Goal: Information Seeking & Learning: Find specific fact

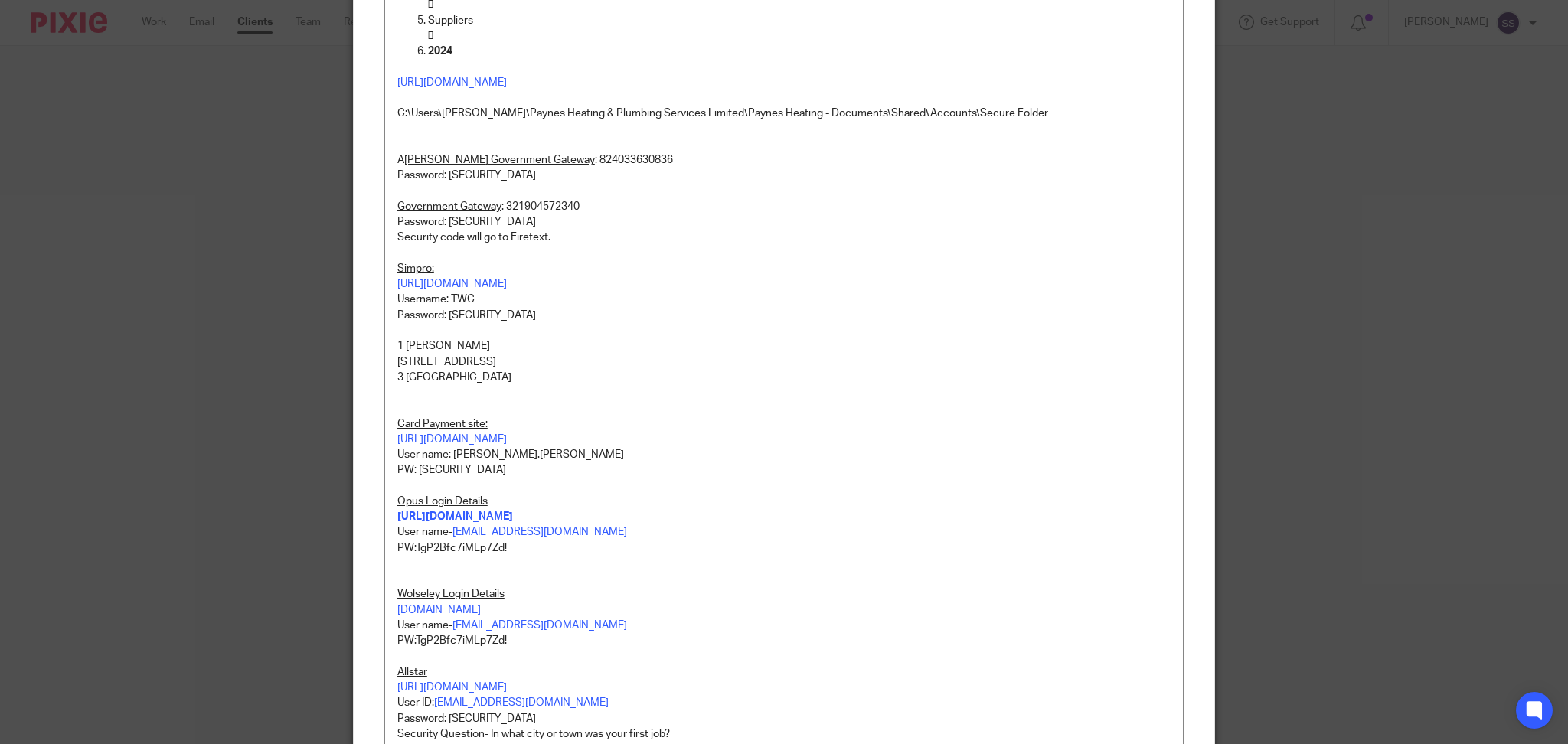
scroll to position [408, 0]
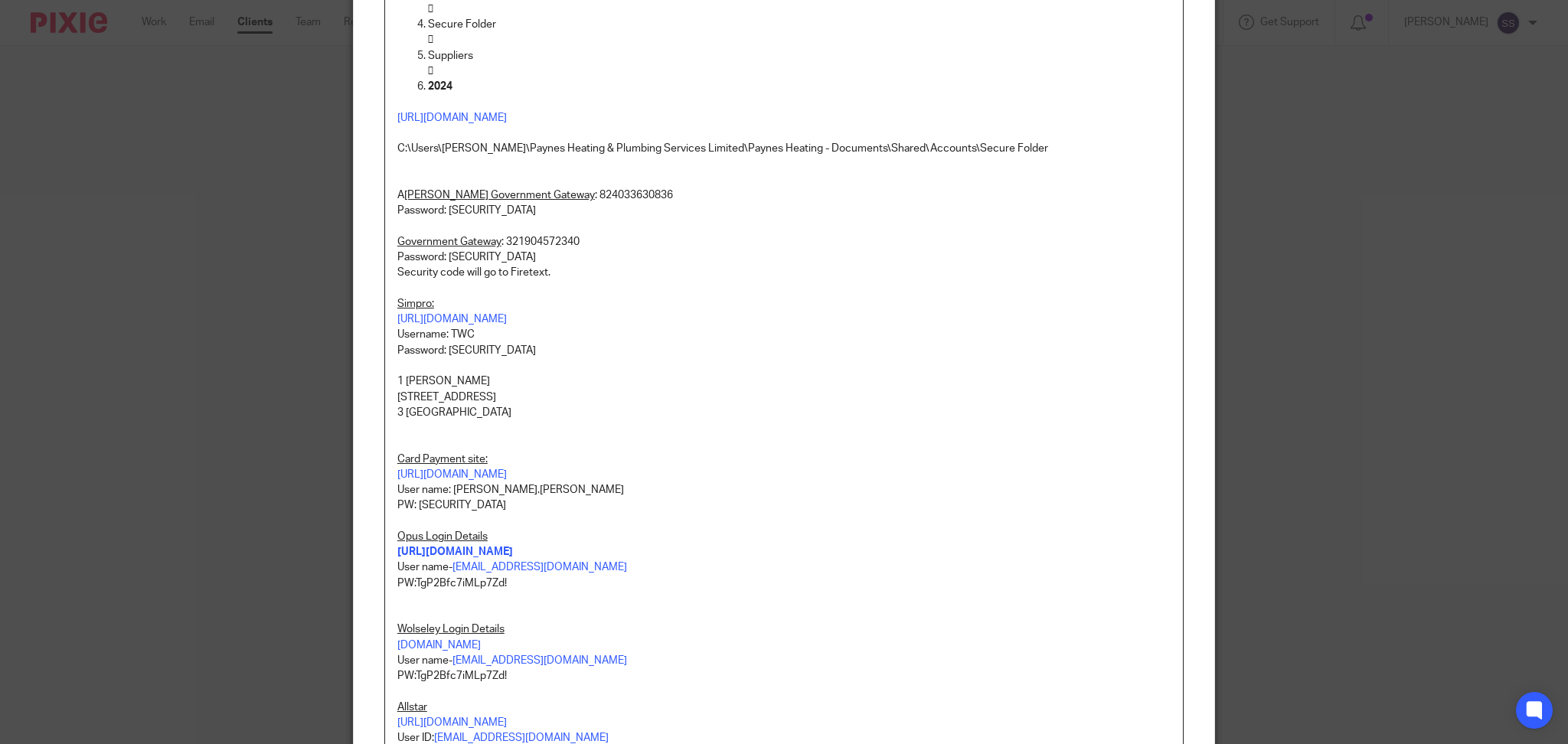
drag, startPoint x: 542, startPoint y: 349, endPoint x: 442, endPoint y: 356, distance: 100.2
click at [442, 356] on p "Password: [SECURITY_DATA]" at bounding box center [784, 351] width 773 height 16
copy p "TgP2Bfc7iMLp7Zd!"
drag, startPoint x: 495, startPoint y: 354, endPoint x: 523, endPoint y: 355, distance: 28.0
click at [495, 355] on p "Password: [SECURITY_DATA]" at bounding box center [784, 351] width 773 height 16
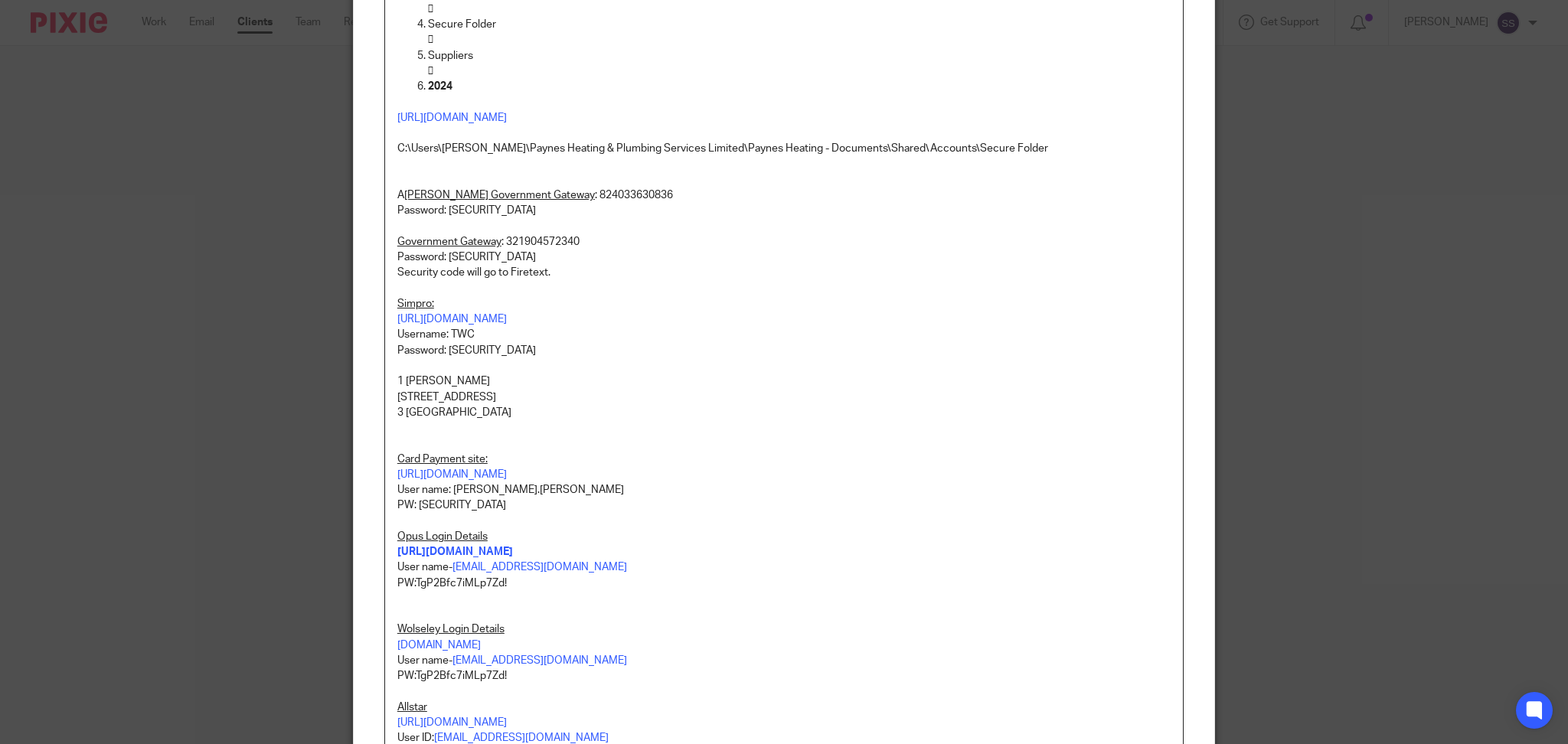
click at [542, 355] on p "Password: [SECURITY_DATA]" at bounding box center [784, 351] width 773 height 16
drag, startPoint x: 540, startPoint y: 348, endPoint x: 440, endPoint y: 353, distance: 100.1
click at [440, 353] on p "Password: [SECURITY_DATA]" at bounding box center [784, 351] width 773 height 16
copy p "TgP2Bfc7iMLp7Zd!"
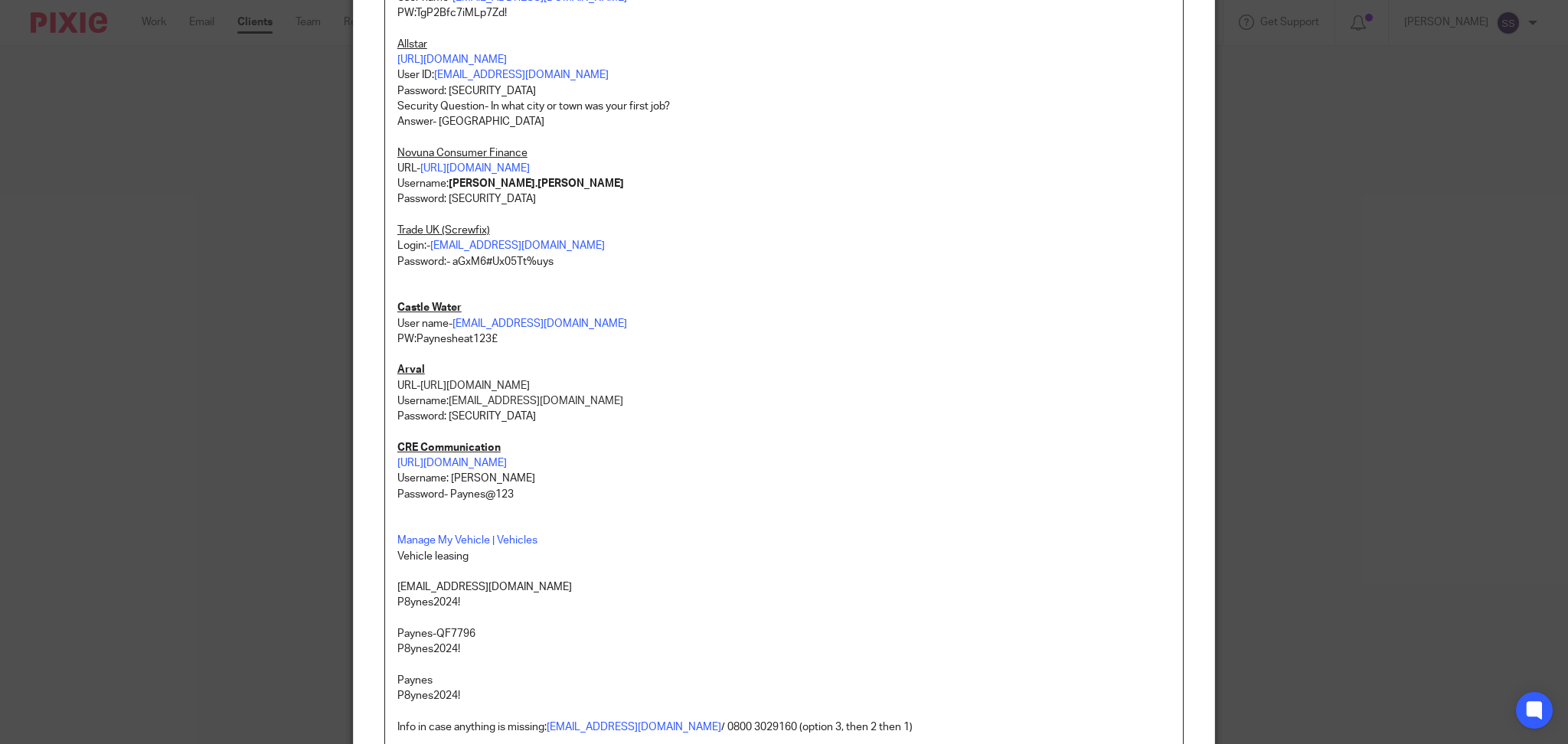
scroll to position [1123, 0]
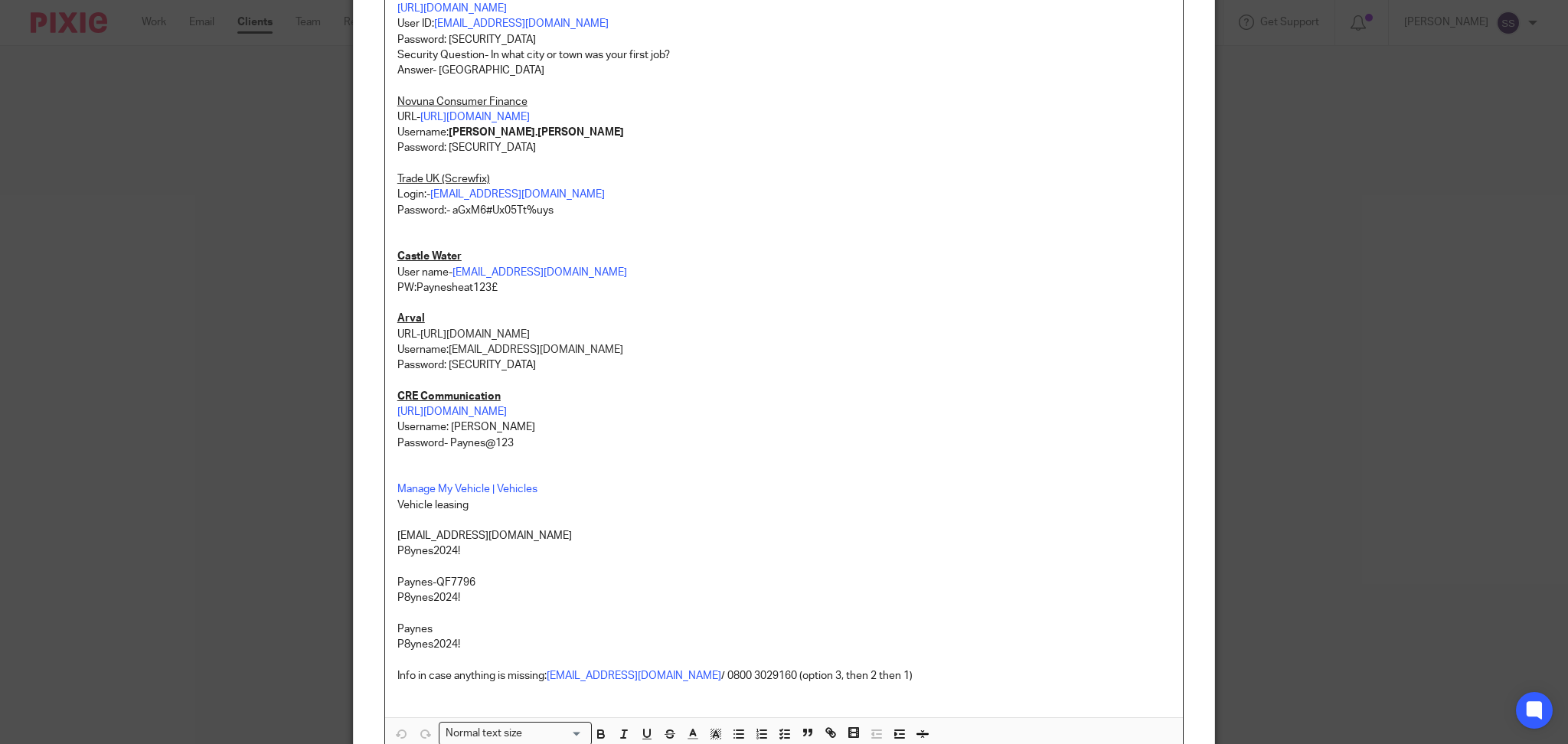
click at [553, 218] on p "Castle Water" at bounding box center [784, 241] width 773 height 46
drag, startPoint x: 559, startPoint y: 216, endPoint x: 445, endPoint y: 214, distance: 114.0
click at [445, 214] on p "Password:- aGxM6#Ux05Tt%uys" at bounding box center [784, 210] width 773 height 16
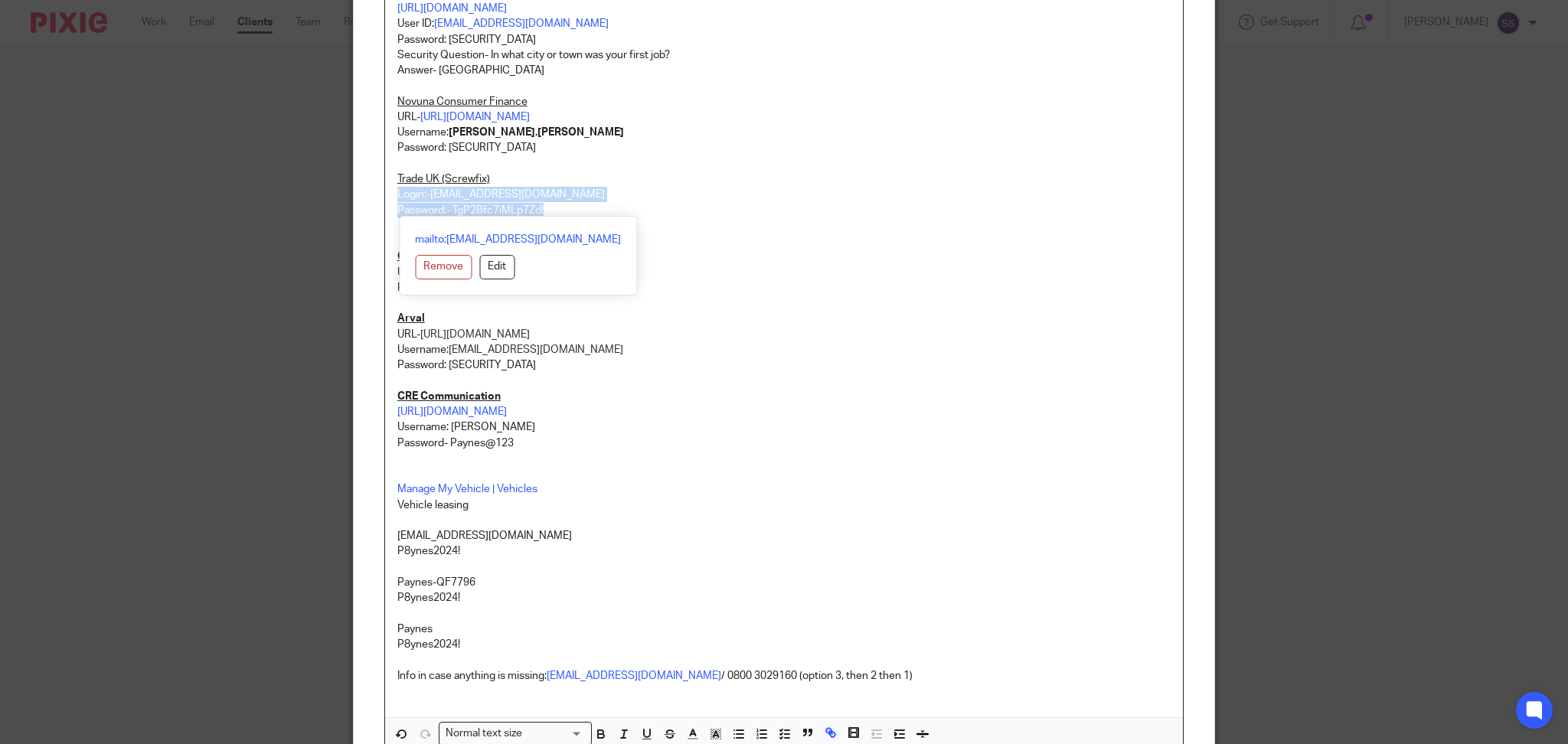
drag, startPoint x: 551, startPoint y: 215, endPoint x: 386, endPoint y: 195, distance: 166.2
copy div "Login:- [EMAIL_ADDRESS][DOMAIN_NAME] Password:- TgP2Bfc7iMLp7Zd!"
